Goal: Information Seeking & Learning: Learn about a topic

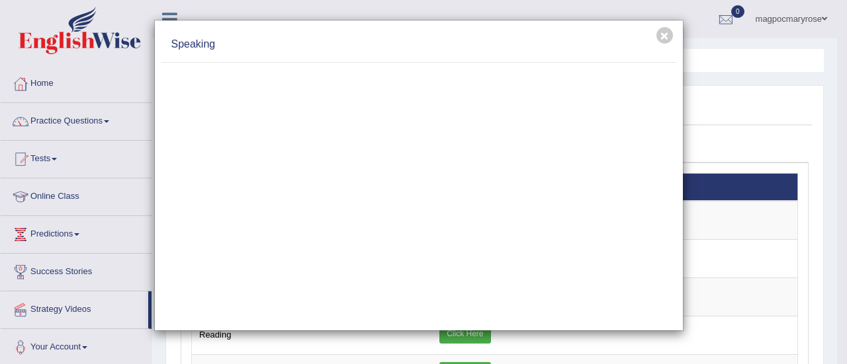
click at [204, 26] on div "× Speaking" at bounding box center [418, 176] width 529 height 312
drag, startPoint x: 352, startPoint y: 32, endPoint x: 423, endPoint y: 36, distance: 71.5
click at [423, 36] on div "Speaking" at bounding box center [418, 45] width 515 height 36
click at [48, 200] on div "× Speaking" at bounding box center [423, 182] width 847 height 364
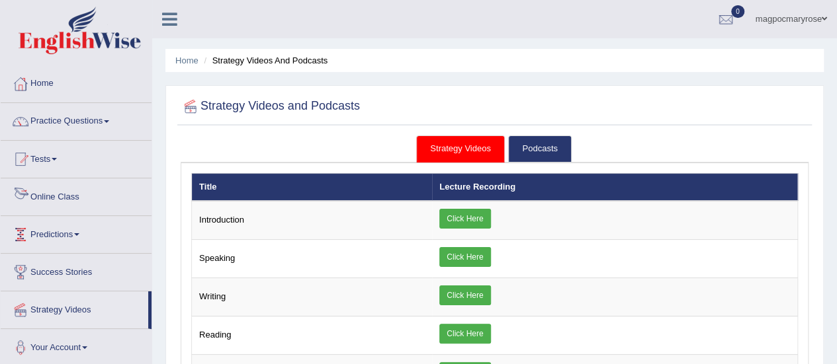
click at [65, 198] on link "Online Class" at bounding box center [76, 195] width 151 height 33
click at [65, 198] on link "Online Class" at bounding box center [74, 195] width 147 height 33
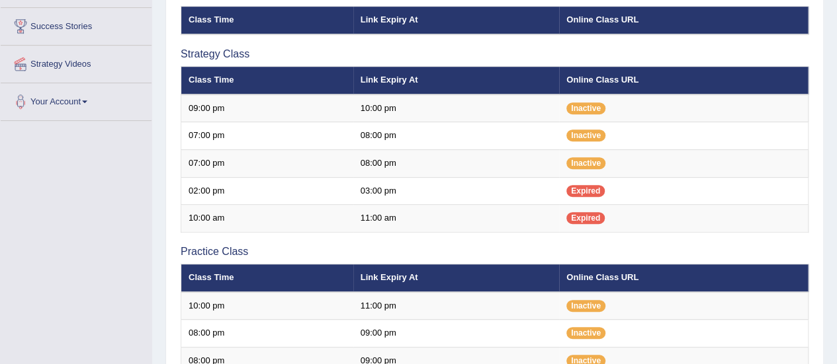
scroll to position [136, 0]
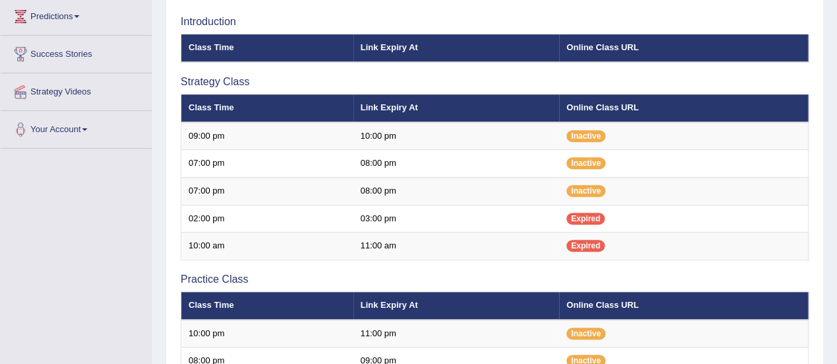
scroll to position [80, 0]
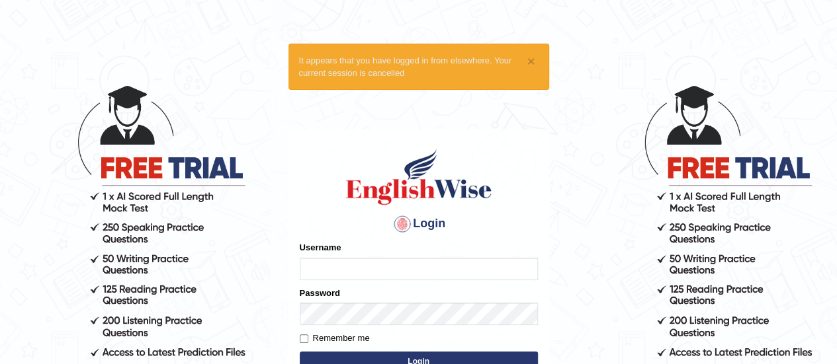
type input "magpocmaryrose"
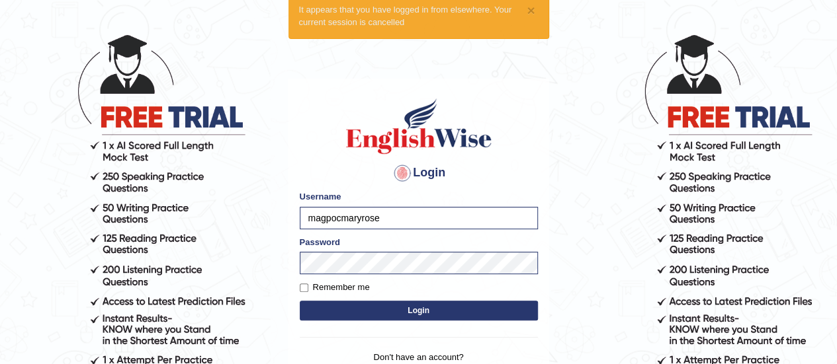
scroll to position [106, 0]
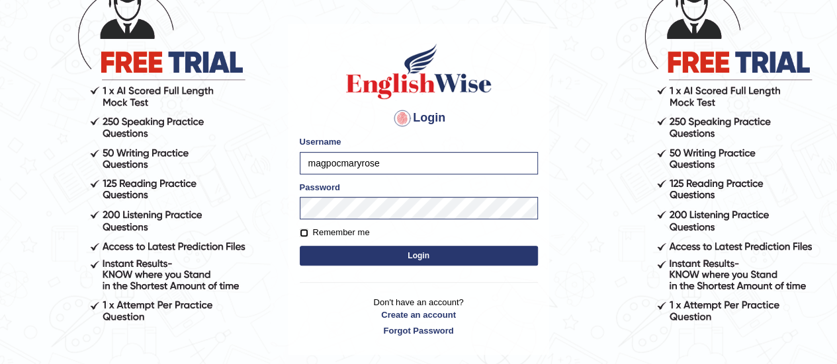
click at [302, 235] on input "Remember me" at bounding box center [304, 233] width 9 height 9
checkbox input "true"
click at [314, 256] on button "Login" at bounding box center [419, 256] width 238 height 20
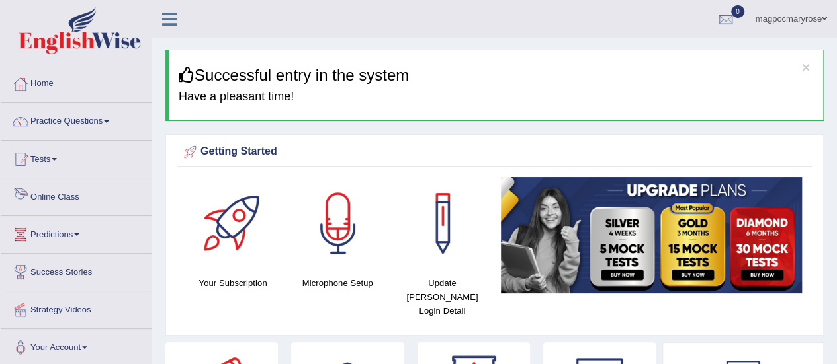
click at [56, 194] on link "Online Class" at bounding box center [76, 195] width 151 height 33
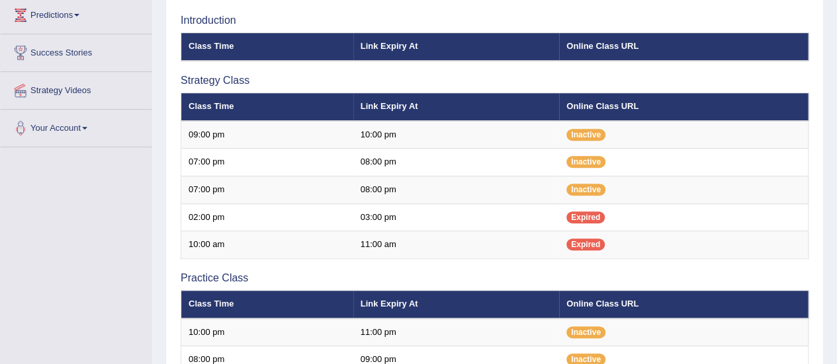
scroll to position [250, 0]
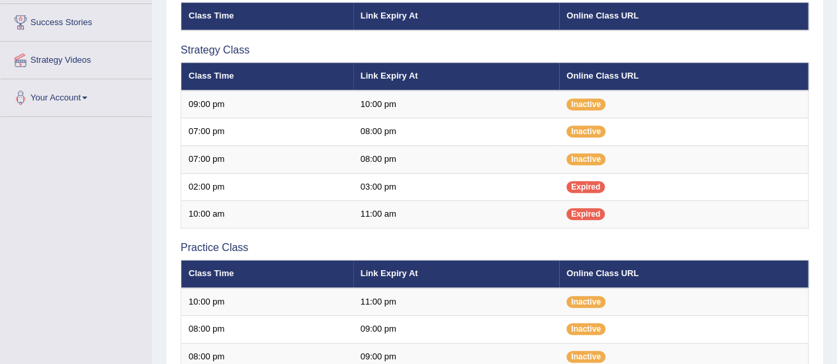
drag, startPoint x: 831, startPoint y: 167, endPoint x: 839, endPoint y: 143, distance: 25.1
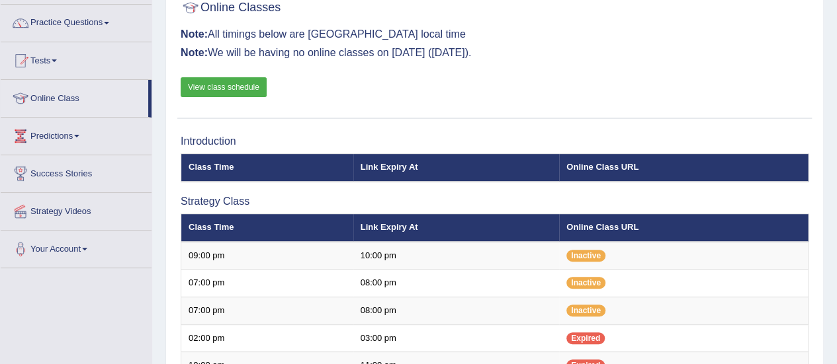
scroll to position [91, 0]
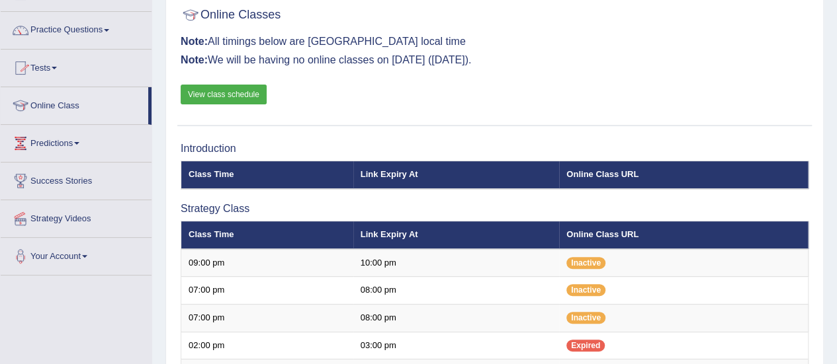
click at [70, 109] on link "Online Class" at bounding box center [74, 103] width 147 height 33
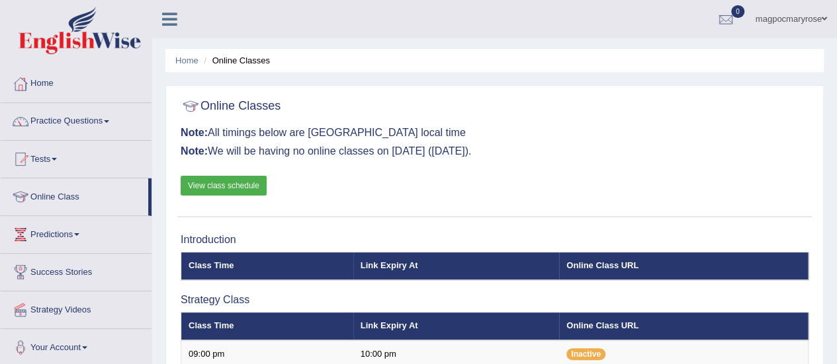
drag, startPoint x: 151, startPoint y: 187, endPoint x: 149, endPoint y: 202, distance: 14.6
click at [149, 202] on li "Online Class" at bounding box center [76, 198] width 151 height 38
click at [79, 194] on link "Online Class" at bounding box center [74, 195] width 147 height 33
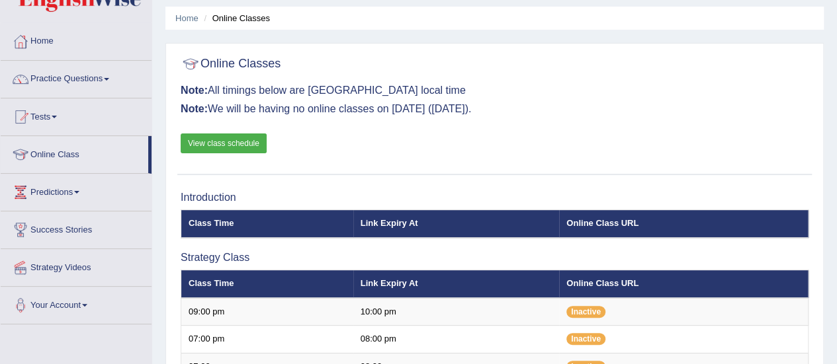
scroll to position [26, 0]
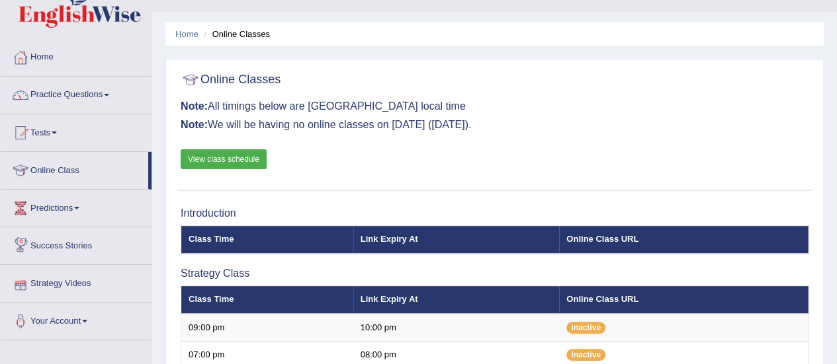
click at [70, 278] on link "Strategy Videos" at bounding box center [76, 281] width 151 height 33
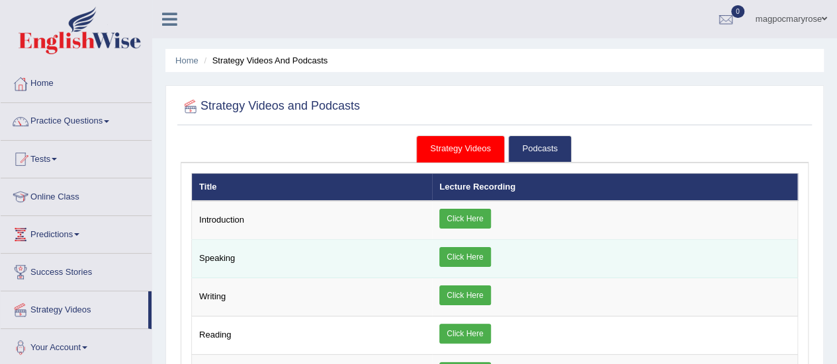
click at [460, 255] on link "Click Here" at bounding box center [464, 257] width 51 height 20
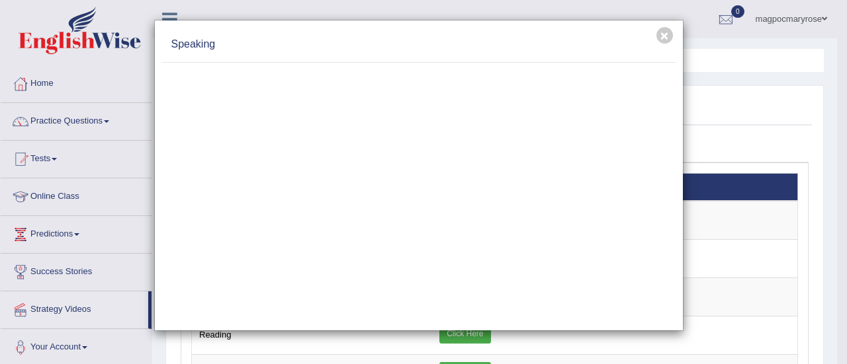
click at [601, 22] on div "× Speaking" at bounding box center [418, 176] width 529 height 312
drag, startPoint x: 601, startPoint y: 22, endPoint x: 644, endPoint y: 56, distance: 54.2
click at [644, 56] on div "× Speaking" at bounding box center [418, 176] width 529 height 312
click at [49, 194] on div "× Speaking" at bounding box center [423, 182] width 847 height 364
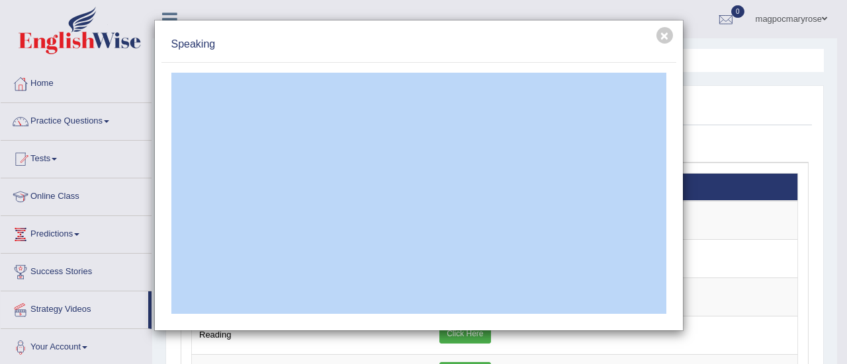
click at [49, 194] on div "Toggle navigation Home Practice Questions Speaking Practice Read Aloud Repeat S…" at bounding box center [418, 344] width 837 height 688
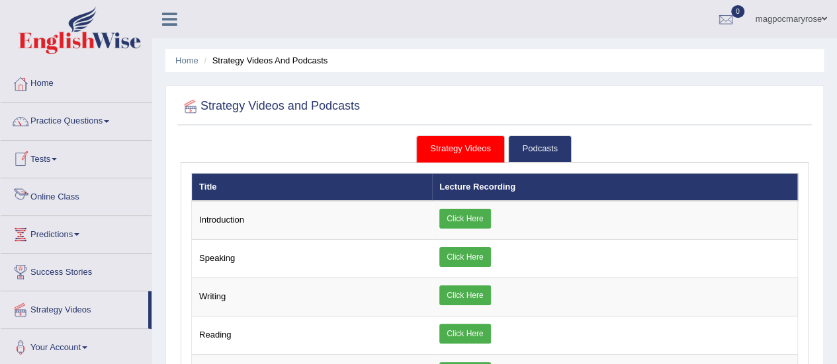
click at [56, 196] on link "Online Class" at bounding box center [76, 195] width 151 height 33
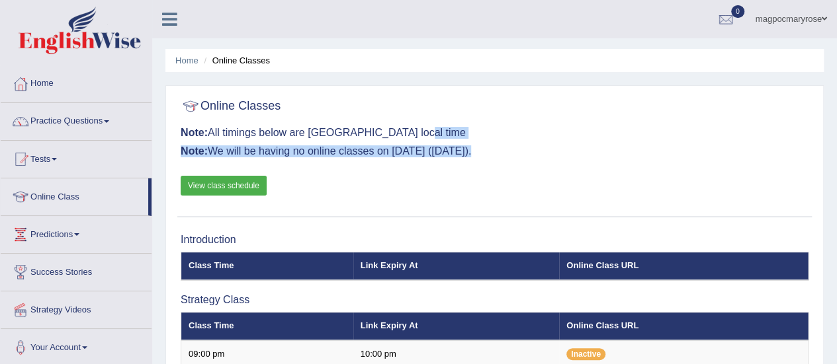
drag, startPoint x: 0, startPoint y: 0, endPoint x: 801, endPoint y: 174, distance: 819.6
click at [801, 174] on div "Online Classes Note: All timings below are Melbourne local time Note: We will b…" at bounding box center [494, 155] width 634 height 124
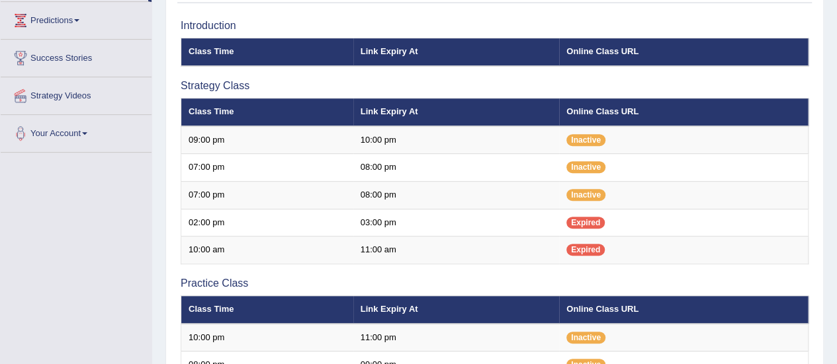
scroll to position [198, 0]
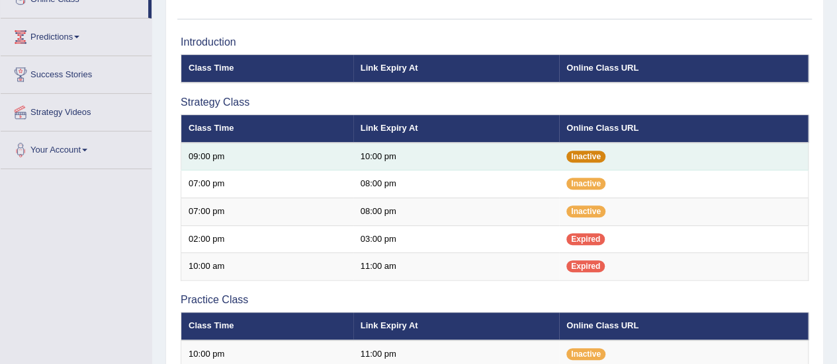
click at [587, 157] on span "Inactive" at bounding box center [585, 157] width 39 height 12
click at [577, 155] on span "Inactive" at bounding box center [585, 157] width 39 height 12
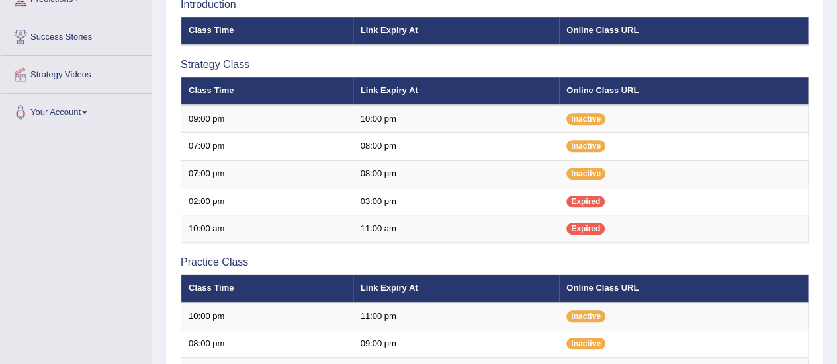
scroll to position [234, 0]
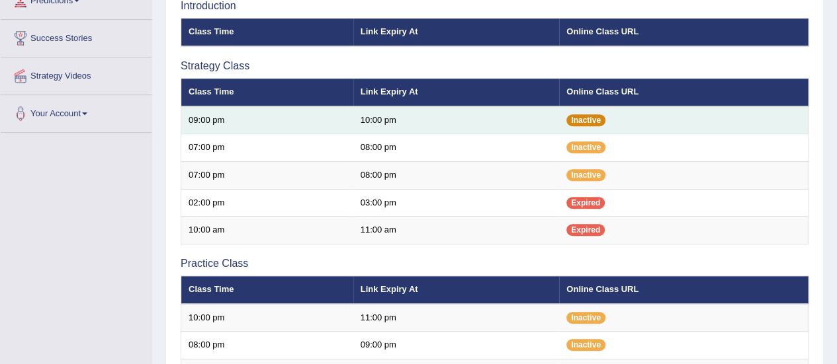
click at [597, 121] on span "Inactive" at bounding box center [585, 120] width 39 height 12
click at [586, 120] on span "Inactive" at bounding box center [585, 120] width 39 height 12
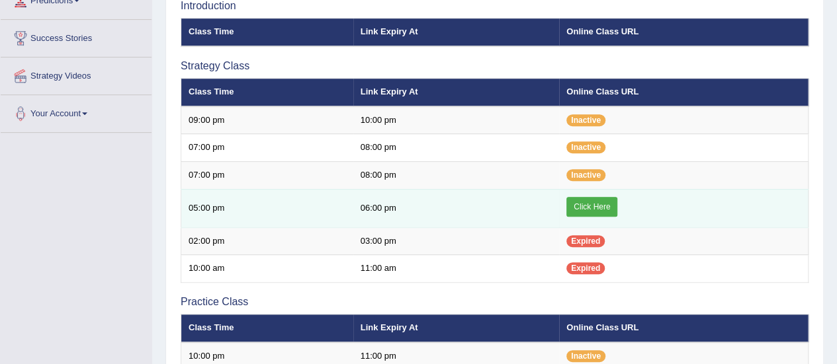
click at [571, 206] on link "Click Here" at bounding box center [591, 207] width 51 height 20
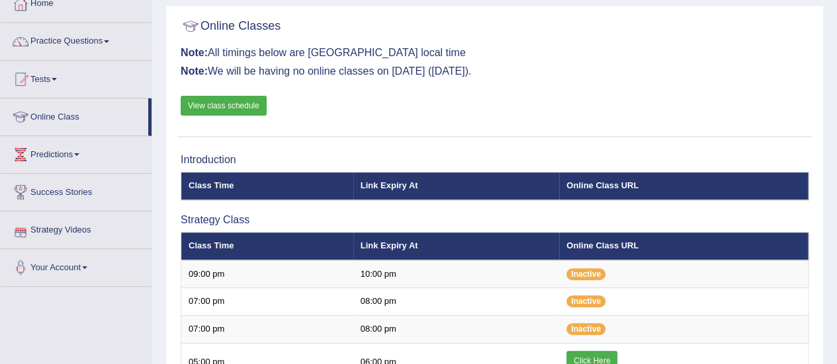
scroll to position [79, 0]
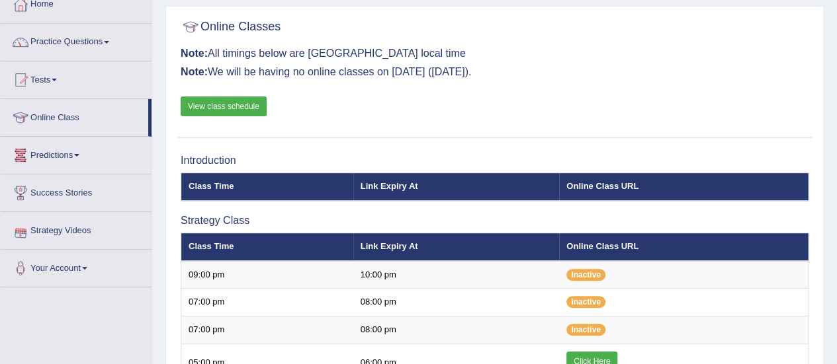
click at [71, 233] on link "Strategy Videos" at bounding box center [76, 228] width 151 height 33
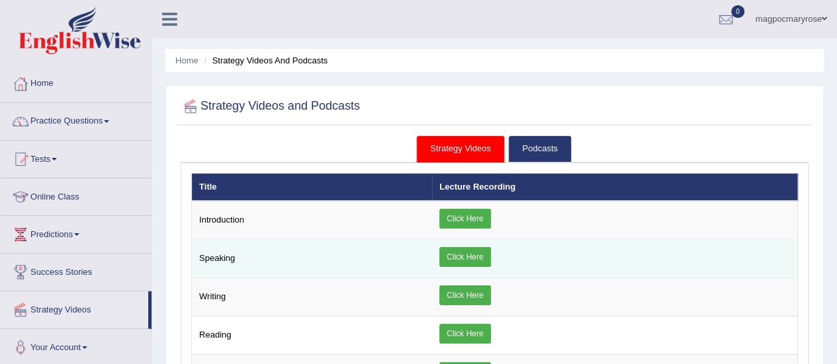
click at [473, 257] on link "Click Here" at bounding box center [464, 257] width 51 height 20
